Goal: Navigation & Orientation: Find specific page/section

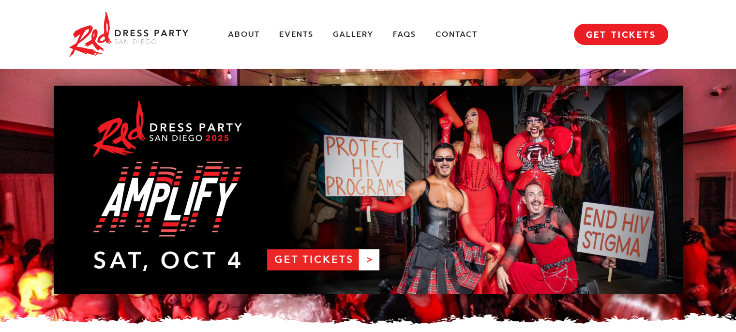
click at [226, 28] on div "About Events Gallery FAQs Contact MENU GET TICKETS" at bounding box center [368, 34] width 600 height 69
click at [230, 31] on link "About" at bounding box center [244, 35] width 32 height 10
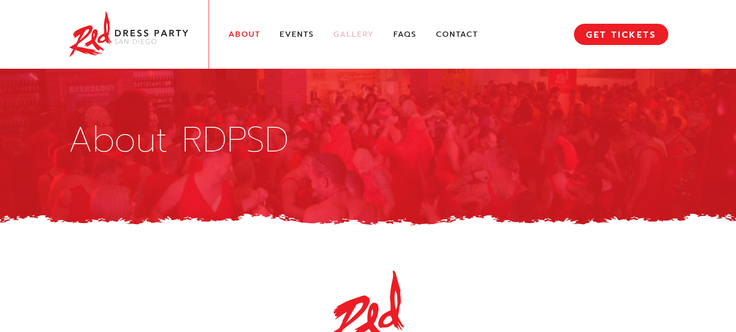
click at [340, 30] on link "Gallery" at bounding box center [353, 35] width 41 height 10
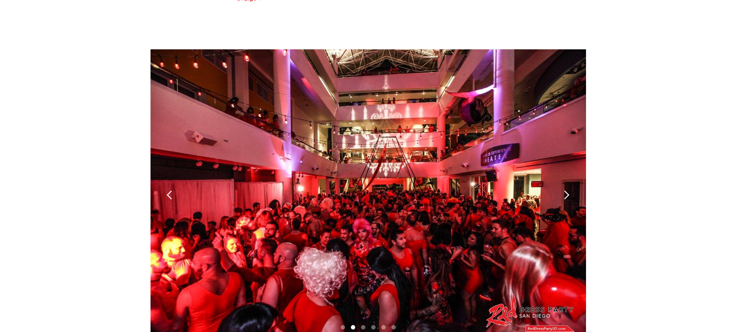
scroll to position [2709, 0]
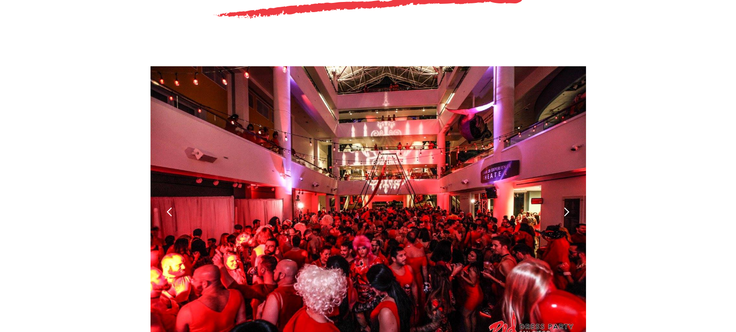
click at [564, 207] on div "next slide" at bounding box center [566, 212] width 10 height 10
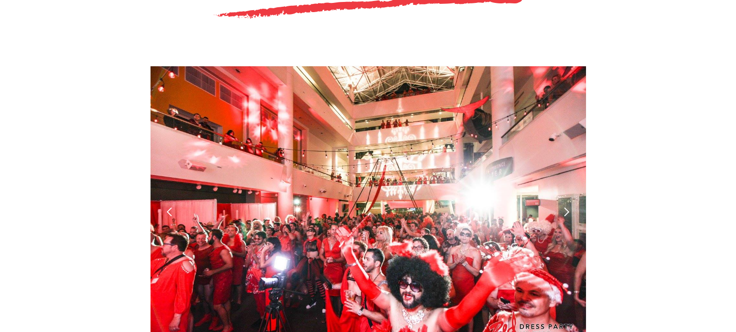
click at [566, 207] on div "next slide" at bounding box center [566, 212] width 10 height 10
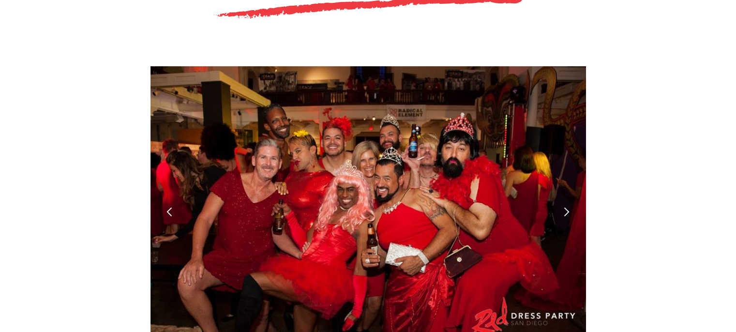
click at [568, 207] on div "next slide" at bounding box center [566, 212] width 10 height 10
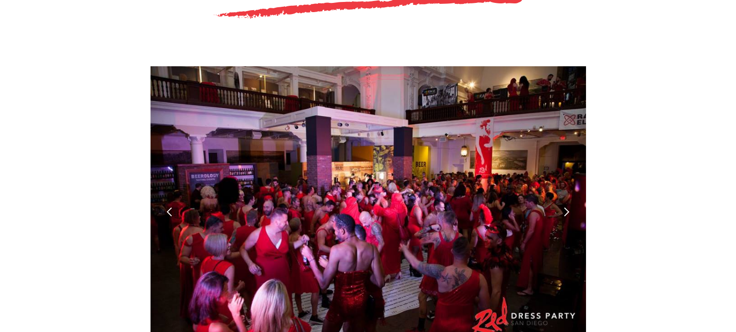
click at [561, 207] on div "next slide" at bounding box center [566, 212] width 10 height 10
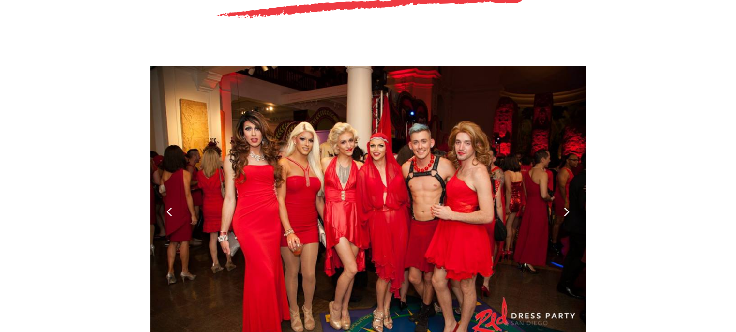
click at [566, 207] on div "next slide" at bounding box center [566, 212] width 10 height 10
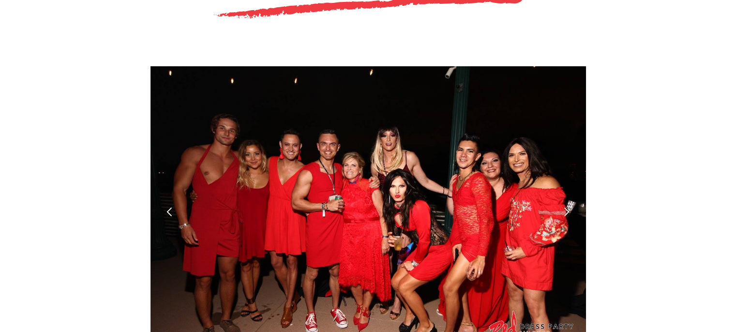
click at [569, 207] on div "next slide" at bounding box center [566, 212] width 10 height 10
